Goal: Task Accomplishment & Management: Use online tool/utility

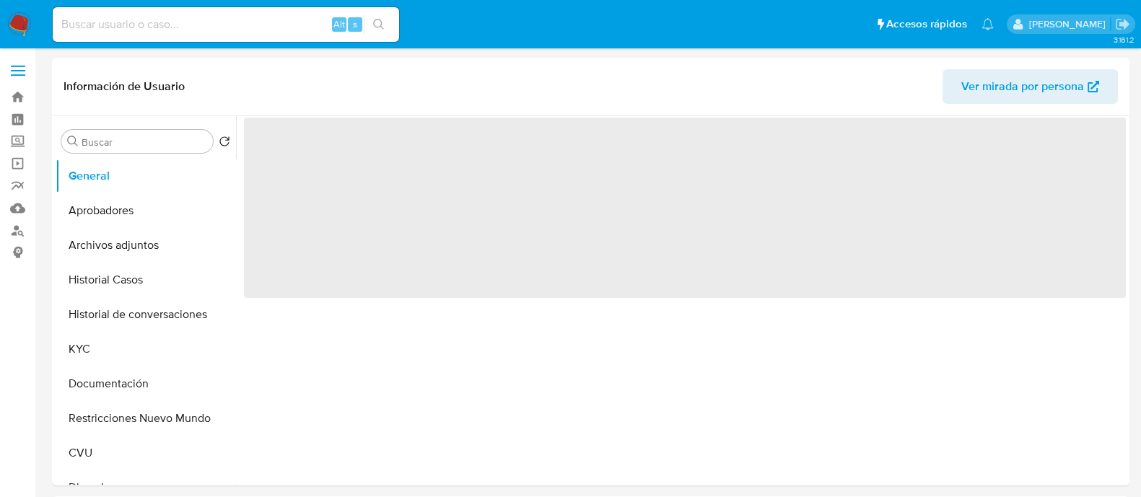
select select "10"
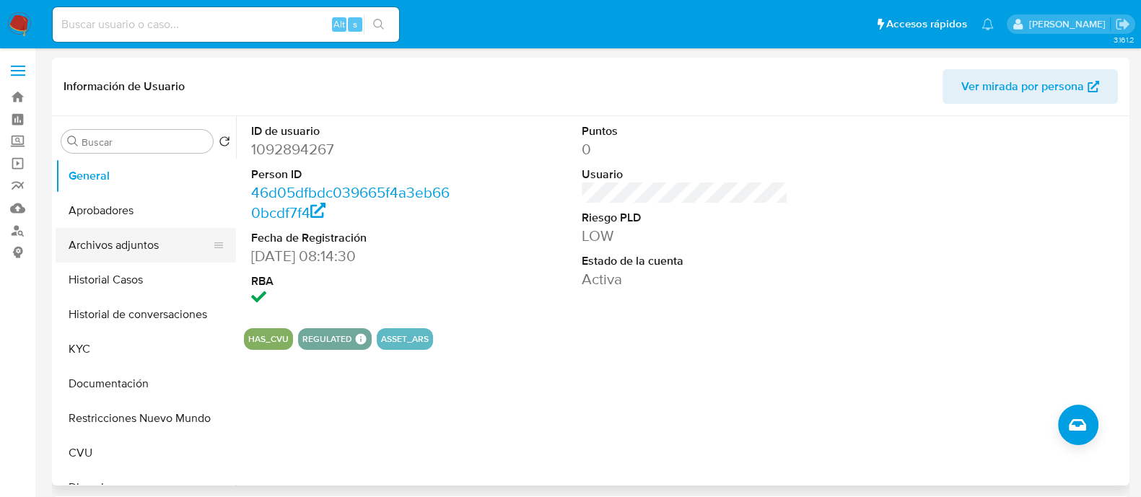
click at [96, 252] on button "Archivos adjuntos" at bounding box center [140, 245] width 169 height 35
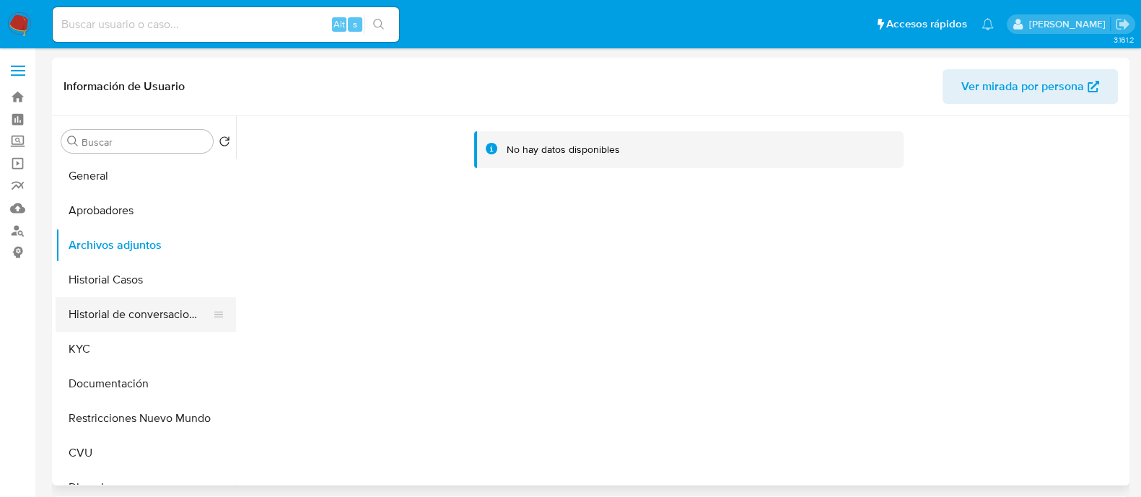
click at [133, 297] on button "Historial de conversaciones" at bounding box center [140, 314] width 169 height 35
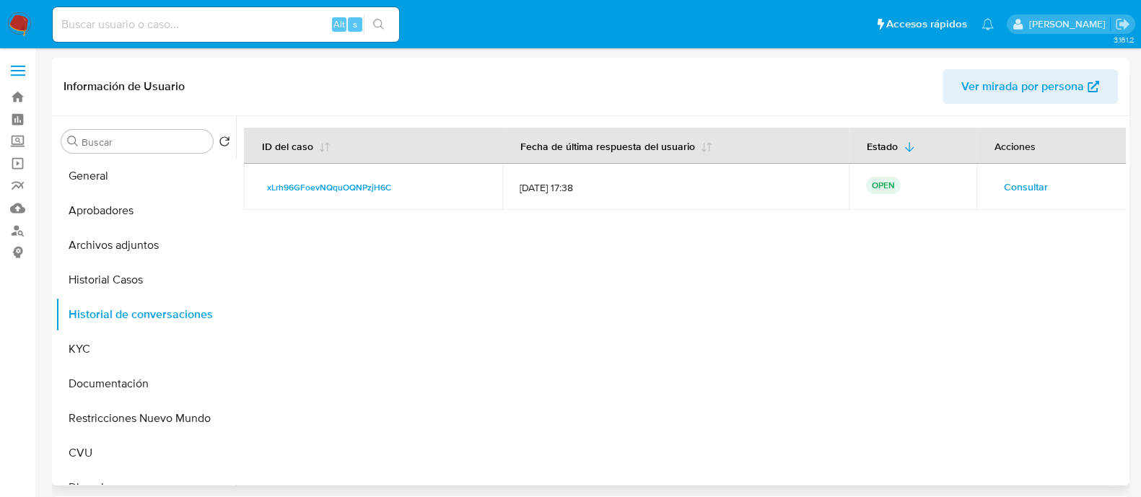
click at [1011, 188] on span "Consultar" at bounding box center [1026, 187] width 44 height 20
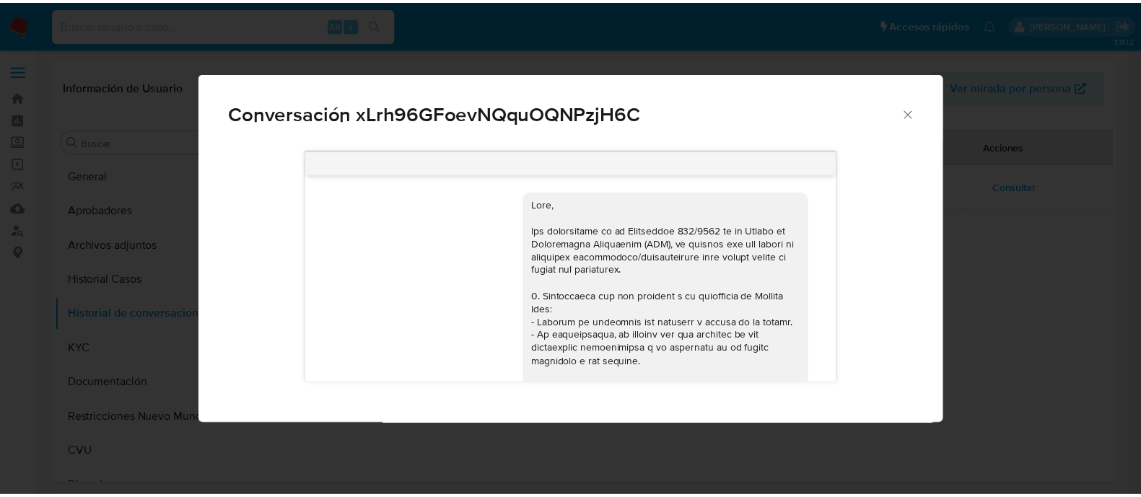
scroll to position [1434, 0]
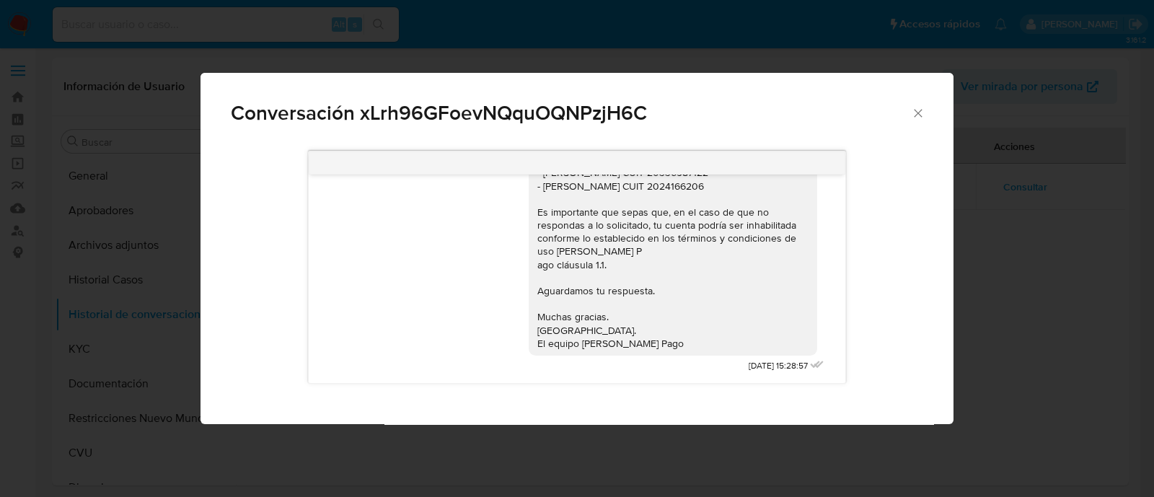
click at [1040, 321] on div "Conversación xLrh96GFoevNQquOQNPzjH6C [DATE] 17:46:06 Hola, Esperamos que te en…" at bounding box center [577, 248] width 1154 height 497
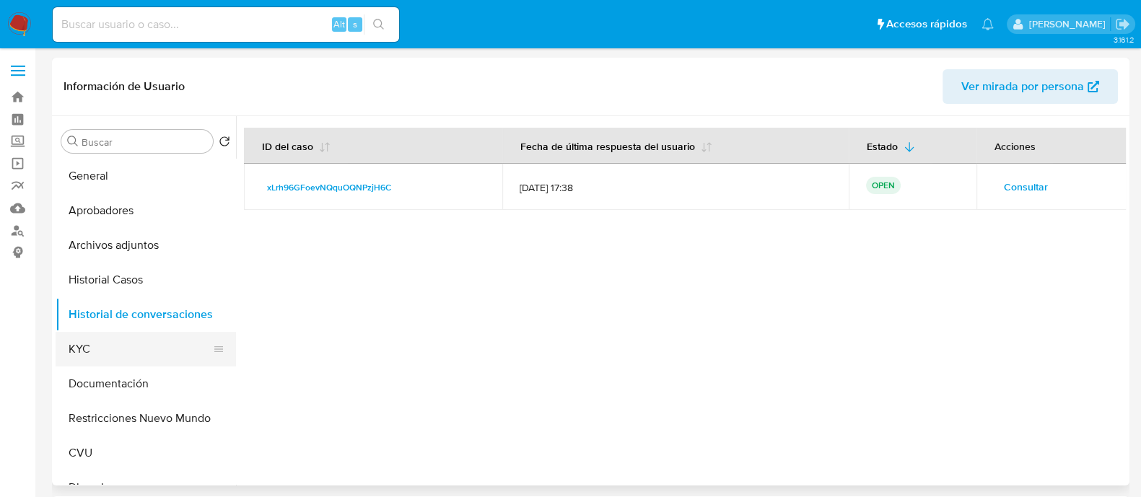
click at [123, 339] on button "KYC" at bounding box center [140, 349] width 169 height 35
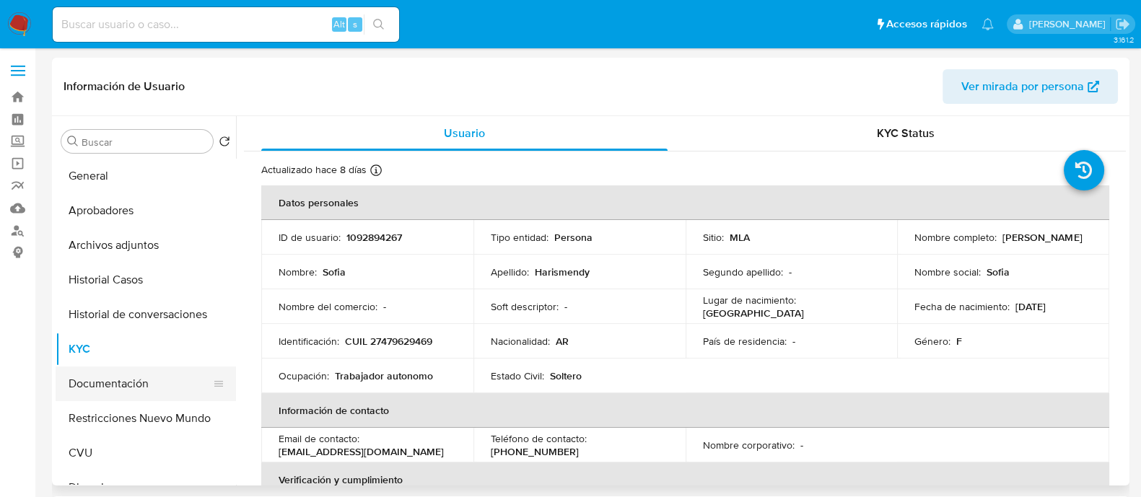
click at [98, 390] on button "Documentación" at bounding box center [140, 383] width 169 height 35
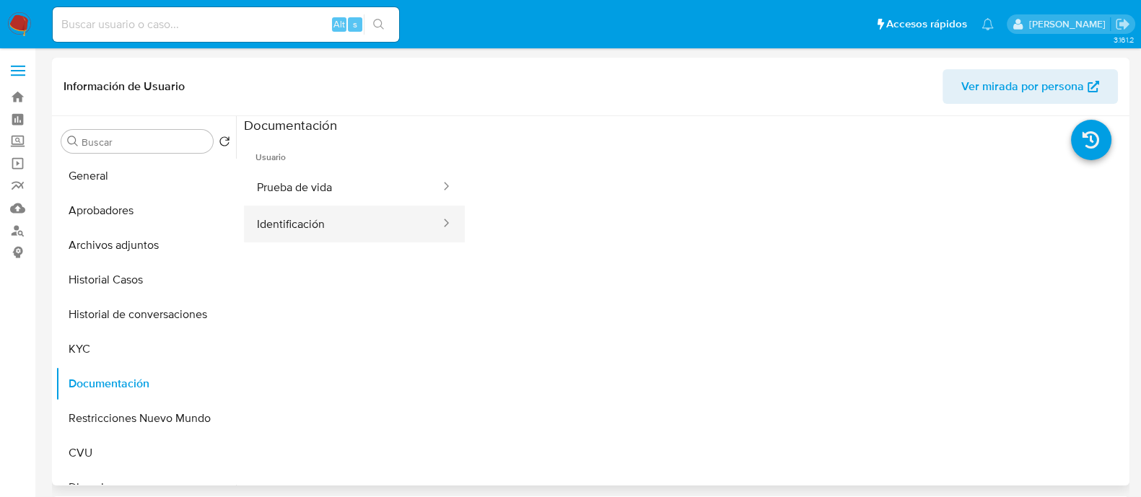
click at [323, 225] on button "Identificación" at bounding box center [343, 224] width 198 height 37
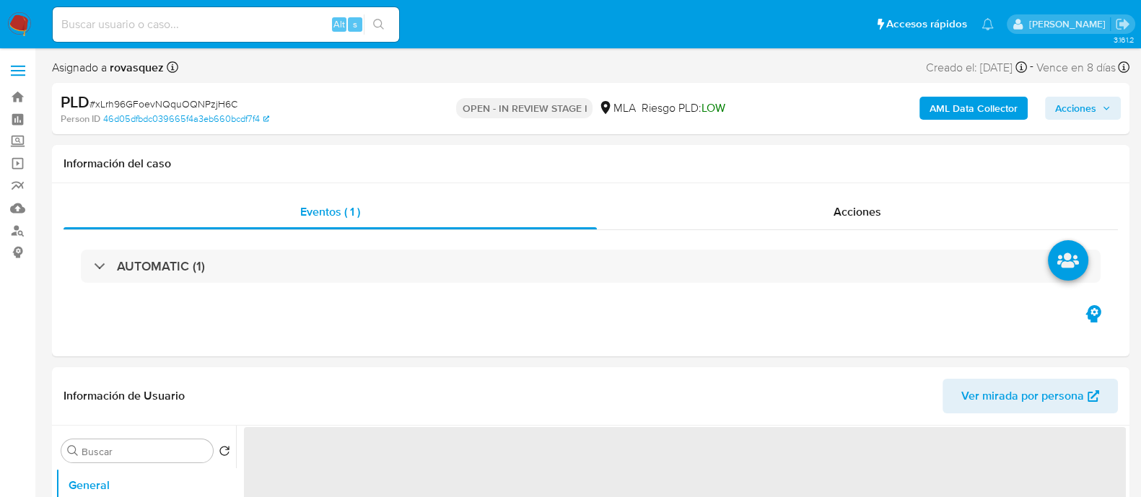
select select "10"
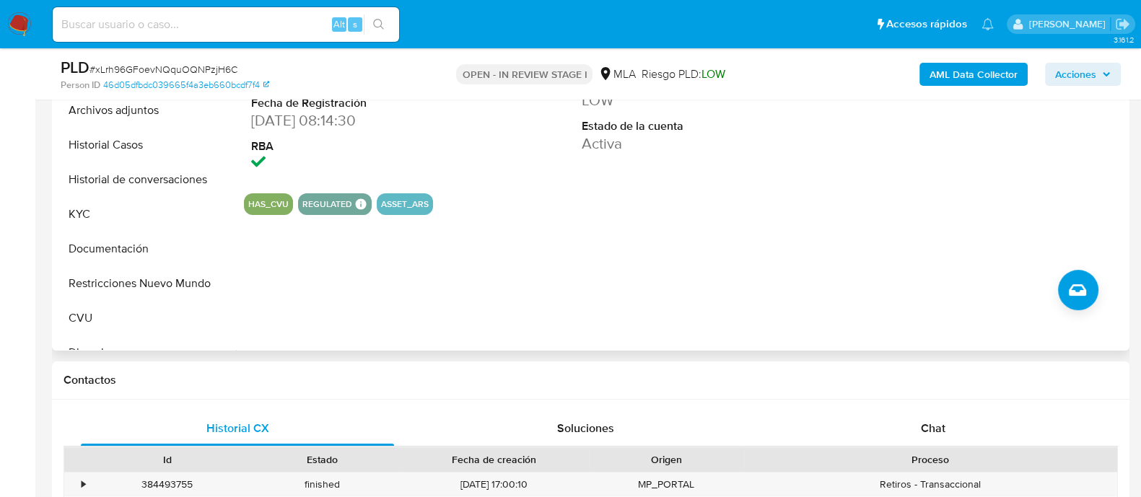
scroll to position [631, 0]
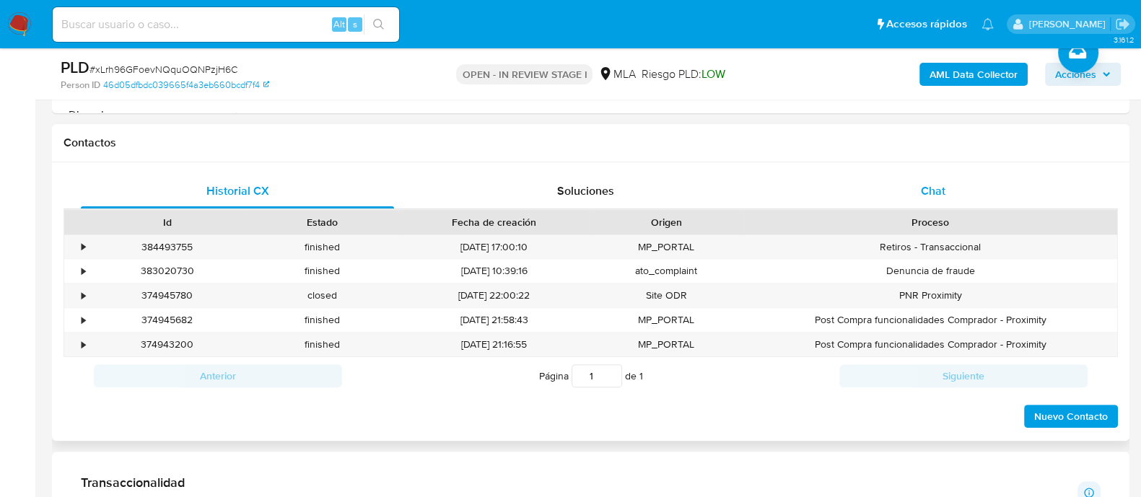
click at [927, 201] on div "Chat" at bounding box center [932, 191] width 313 height 35
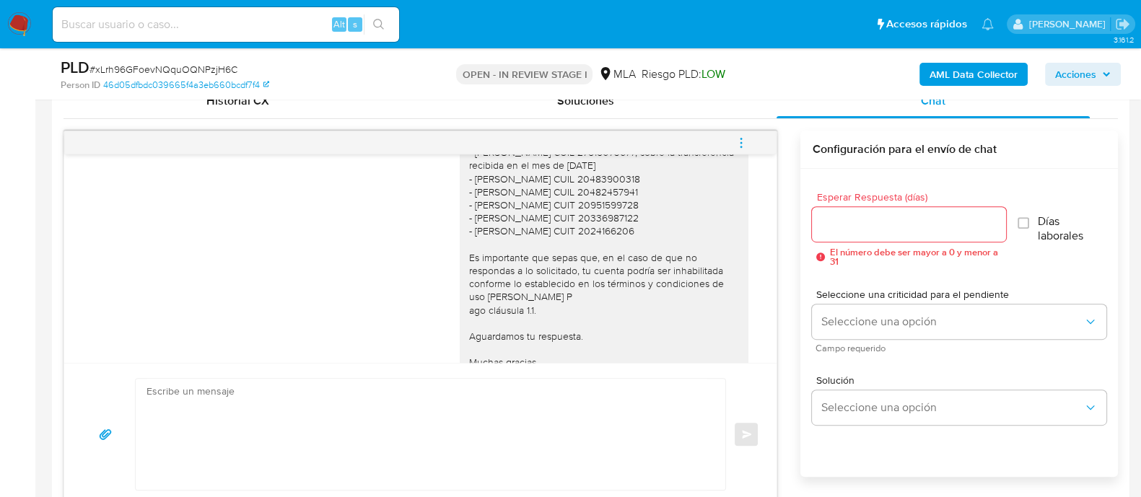
scroll to position [1431, 0]
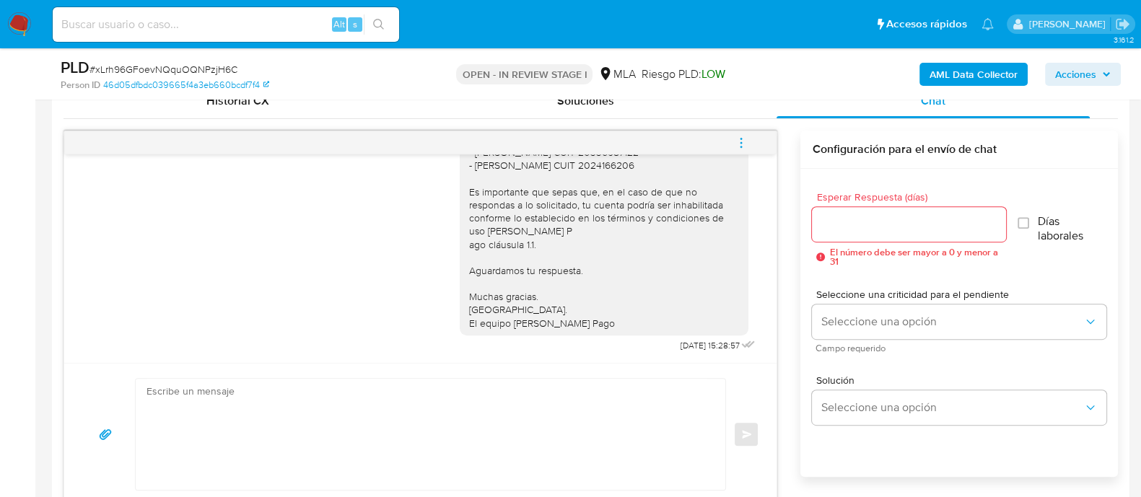
click at [412, 408] on textarea at bounding box center [426, 434] width 561 height 111
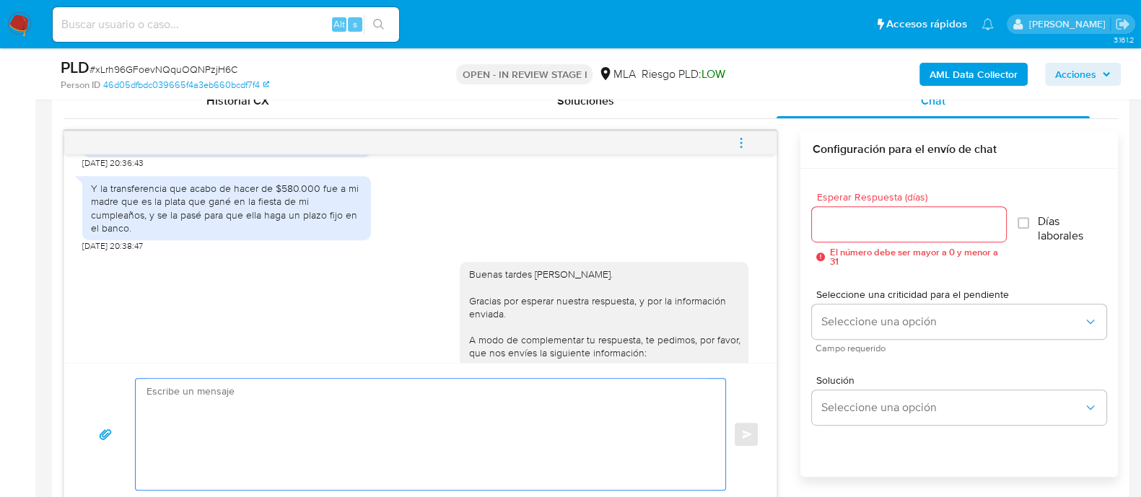
scroll to position [1071, 0]
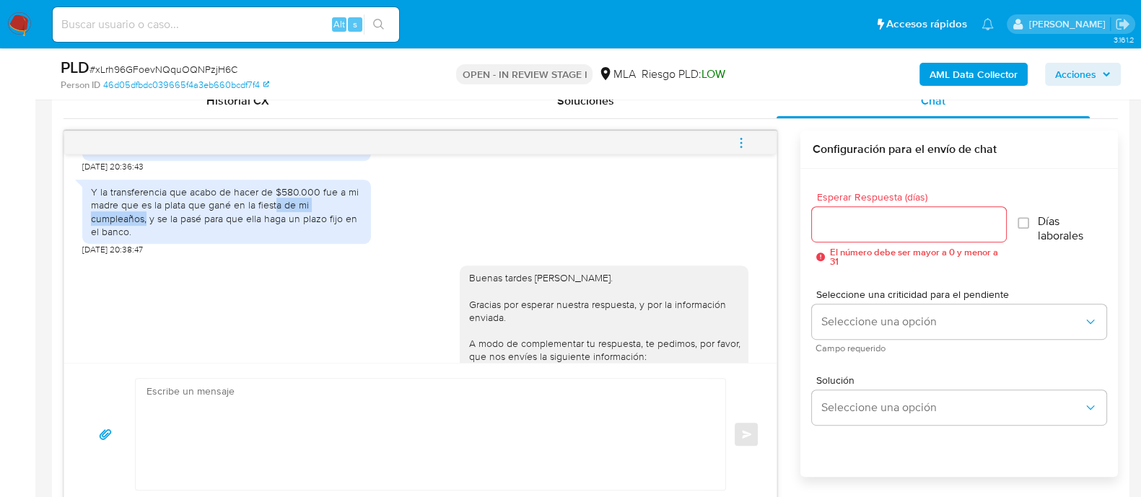
drag, startPoint x: 146, startPoint y: 237, endPoint x: 273, endPoint y: 233, distance: 127.0
click at [273, 233] on div "Y la transferencia que acabo de hacer de $580.000 fue a mi madre que es la plat…" at bounding box center [226, 211] width 271 height 53
click at [267, 238] on div "Y la transferencia que acabo de hacer de $580.000 fue a mi madre que es la plat…" at bounding box center [226, 211] width 271 height 53
click at [170, 238] on div "Y la transferencia que acabo de hacer de $580.000 fue a mi madre que es la plat…" at bounding box center [226, 211] width 271 height 53
drag, startPoint x: 149, startPoint y: 242, endPoint x: 368, endPoint y: 250, distance: 219.5
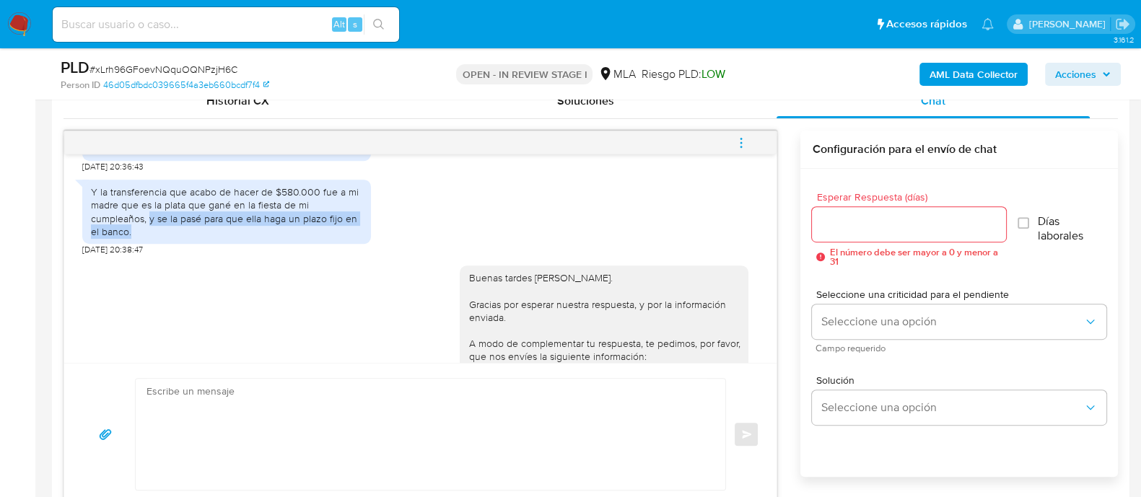
click at [368, 244] on div "Y la transferencia que acabo de hacer de $580.000 fue a mi madre que es la plat…" at bounding box center [226, 212] width 289 height 64
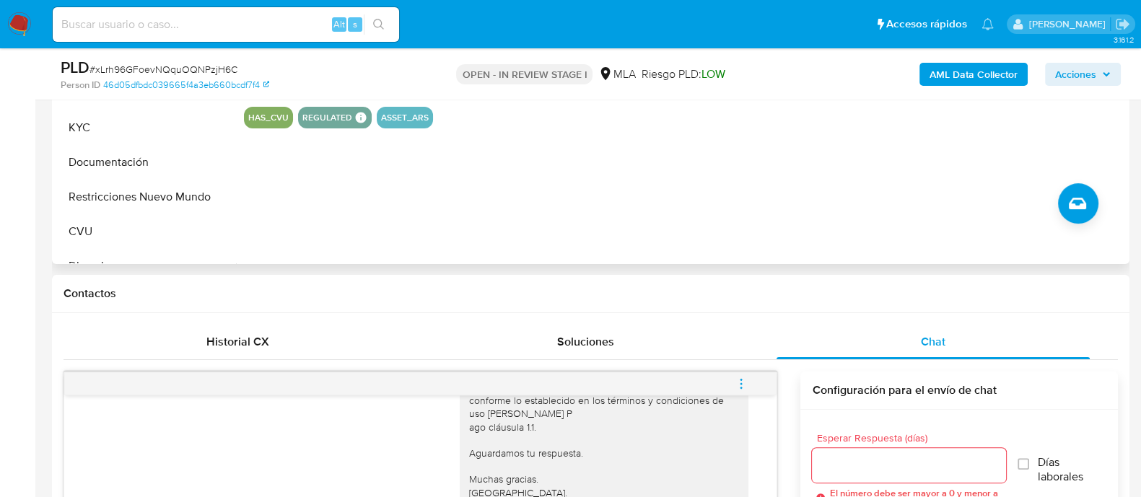
scroll to position [451, 0]
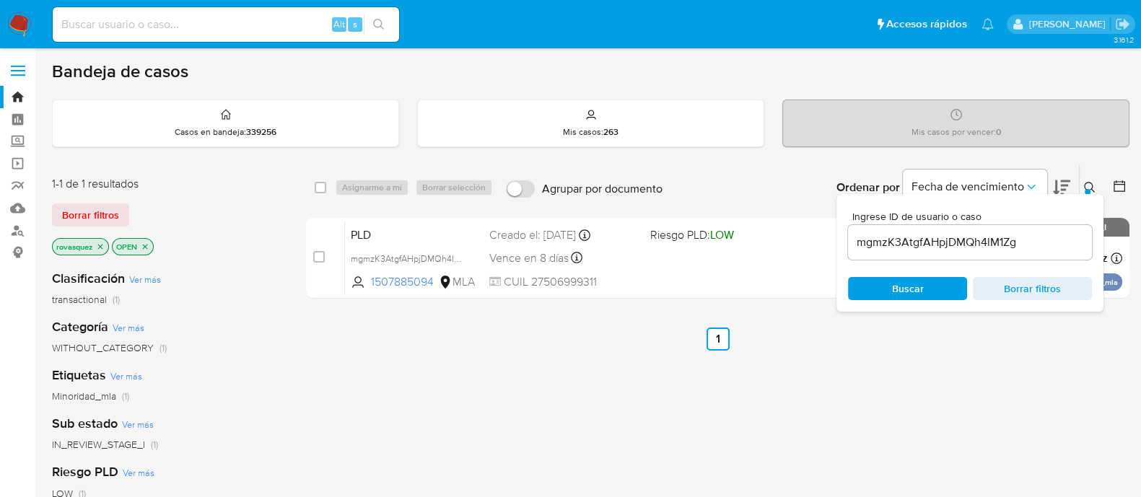
click at [949, 239] on input "mgmzK3AtgfAHpjDMQh4lM1Zg" at bounding box center [970, 242] width 244 height 19
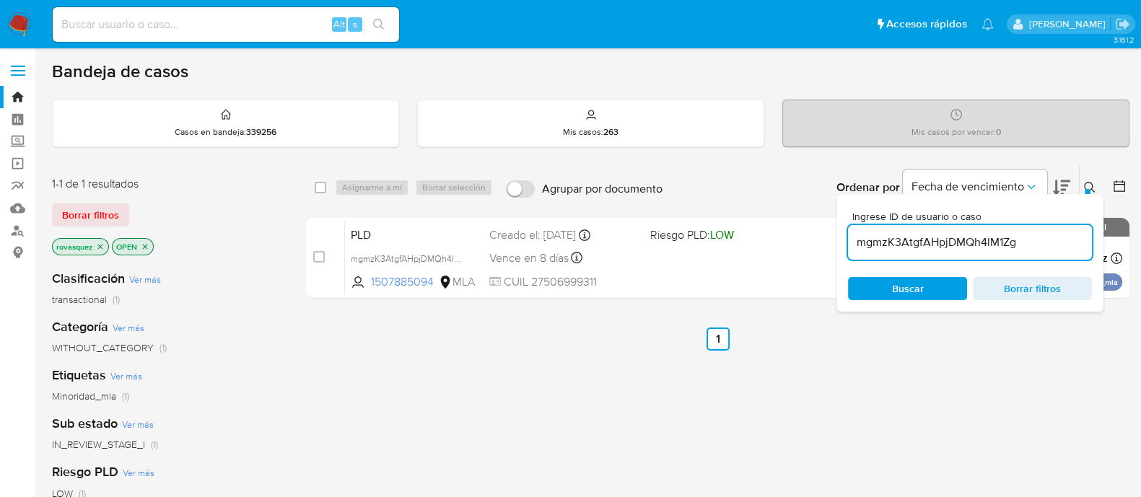
click at [949, 239] on input "mgmzK3AtgfAHpjDMQh4lM1Zg" at bounding box center [970, 242] width 244 height 19
paste input "xLrh96GFoevNQquOQNPzjH6C"
type input "xLrh96GFoevNQquOQNPzjH6C"
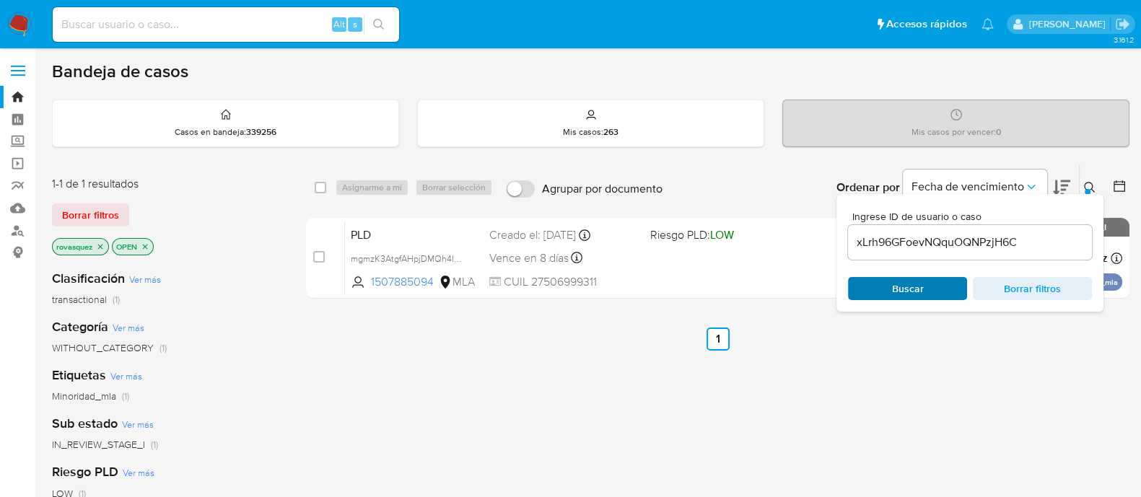
click at [906, 294] on span "Buscar" at bounding box center [908, 288] width 32 height 23
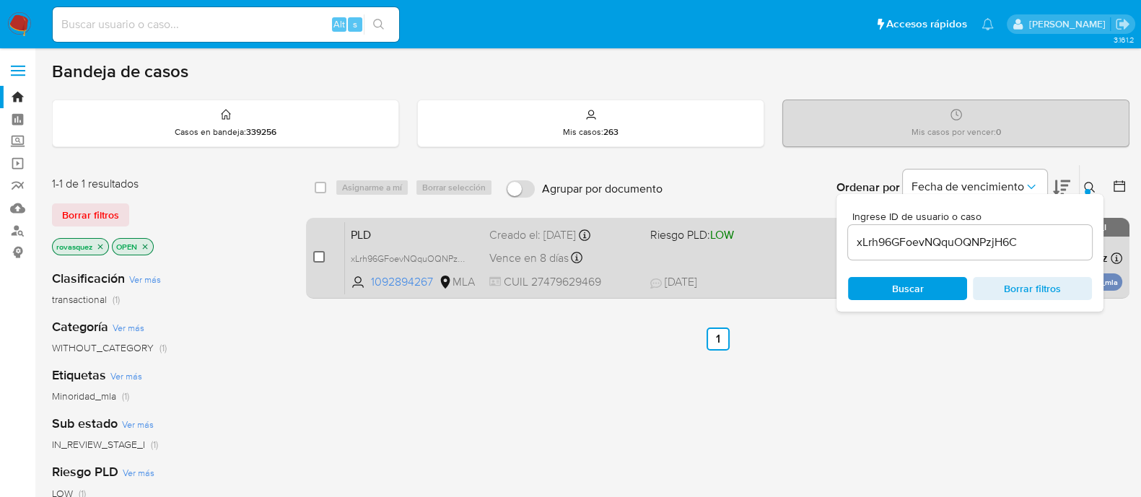
click at [317, 258] on input "checkbox" at bounding box center [319, 257] width 12 height 12
checkbox input "true"
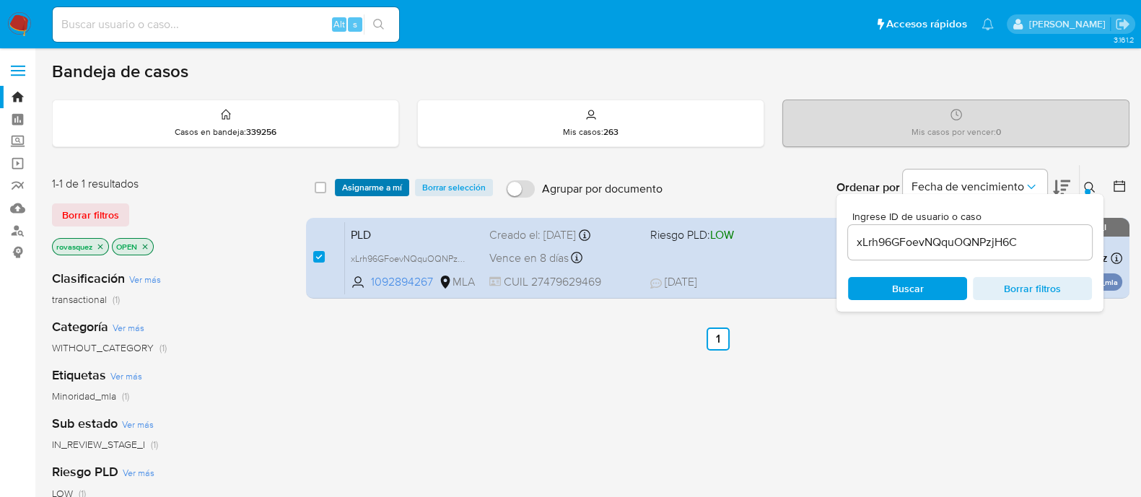
click at [372, 193] on span "Asignarme a mí" at bounding box center [372, 187] width 60 height 14
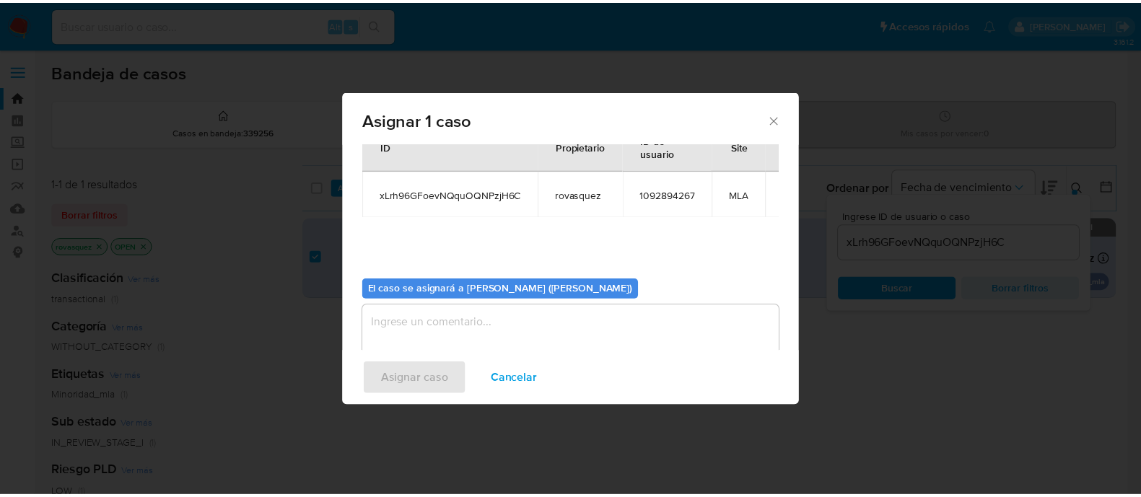
scroll to position [74, 0]
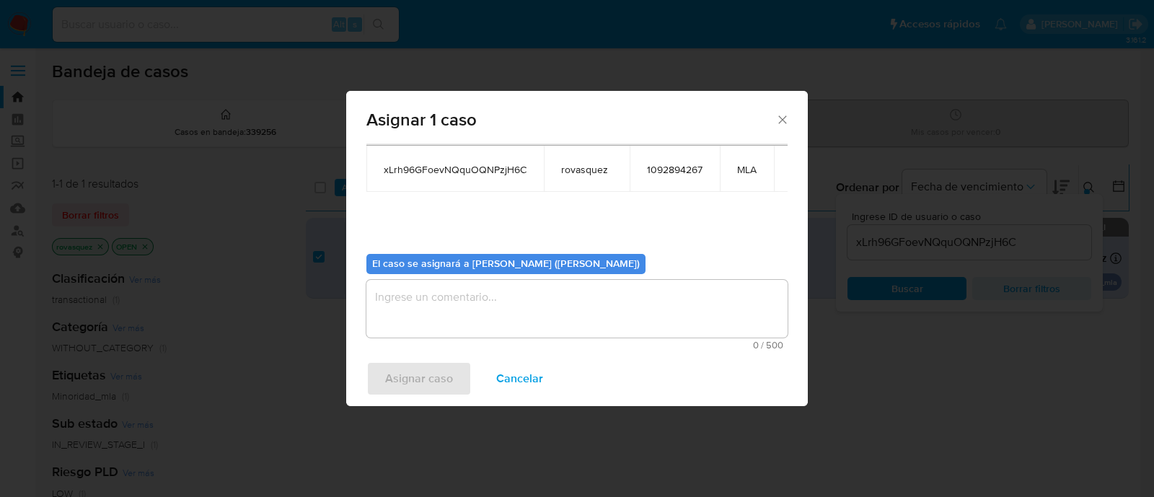
click at [443, 326] on textarea "assign-modal" at bounding box center [576, 309] width 421 height 58
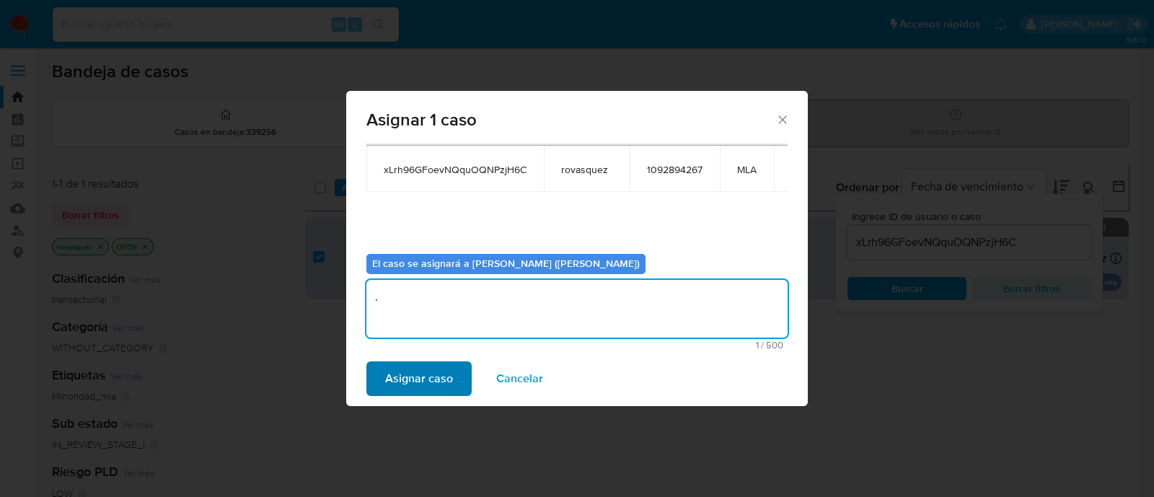
type textarea "."
click at [414, 366] on span "Asignar caso" at bounding box center [419, 379] width 68 height 32
